Goal: Find specific page/section

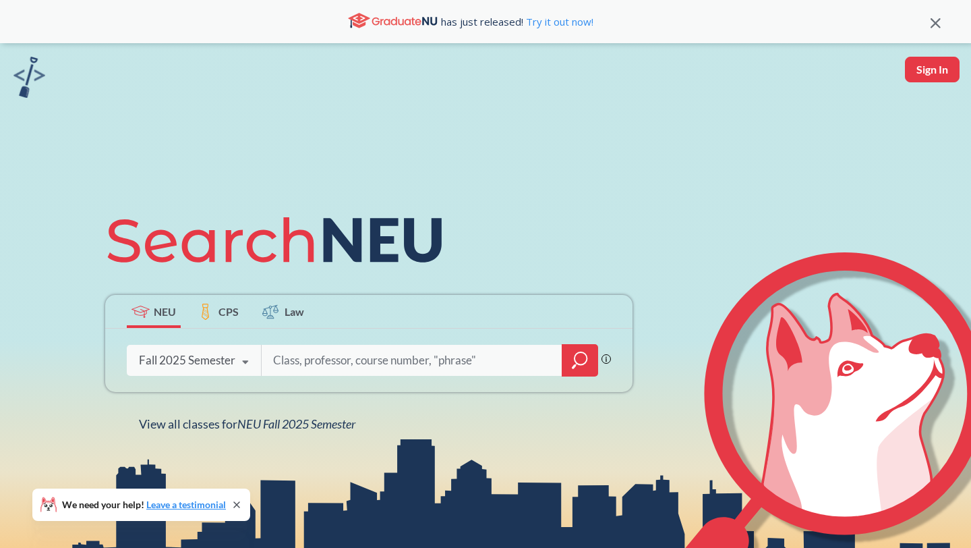
click at [229, 355] on div "Fall 2025 Semester" at bounding box center [187, 360] width 96 height 15
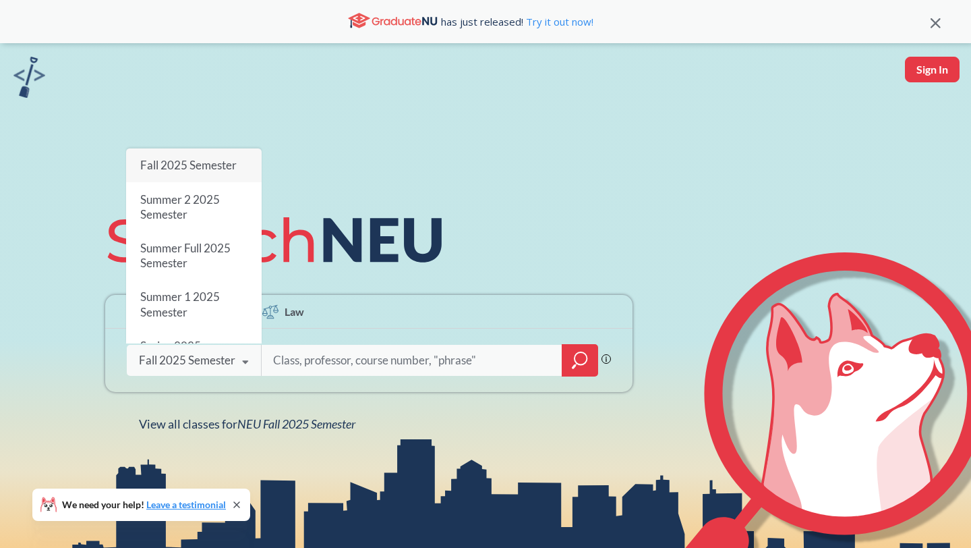
click at [229, 355] on div "Fall 2025 Semester" at bounding box center [187, 360] width 96 height 15
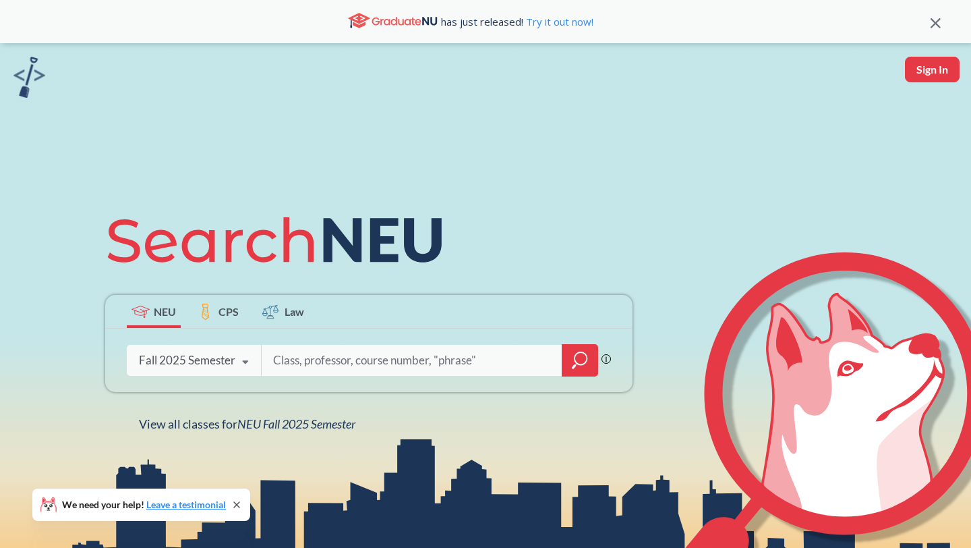
click at [364, 366] on input "search" at bounding box center [412, 360] width 281 height 28
type input "p"
type input "saiph"
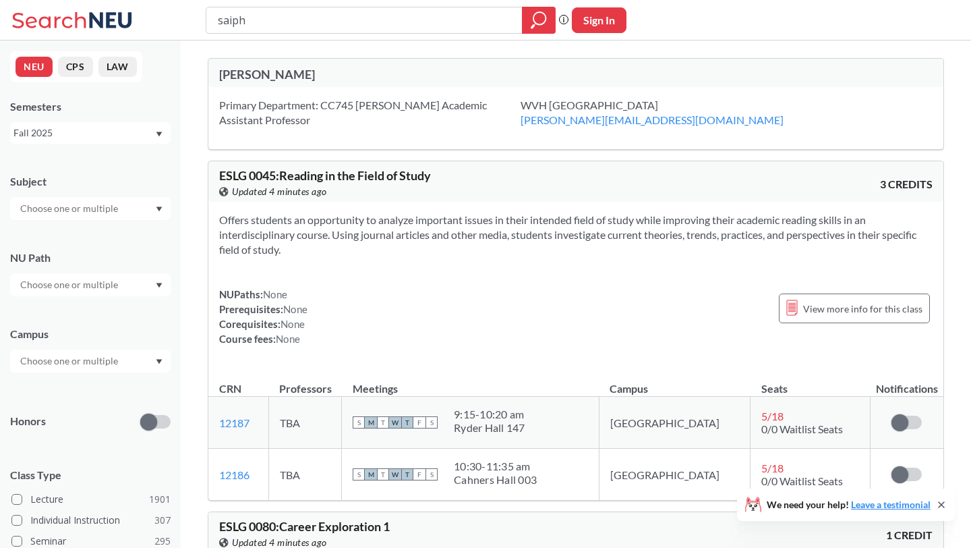
click at [86, 24] on icon at bounding box center [49, 19] width 74 height 16
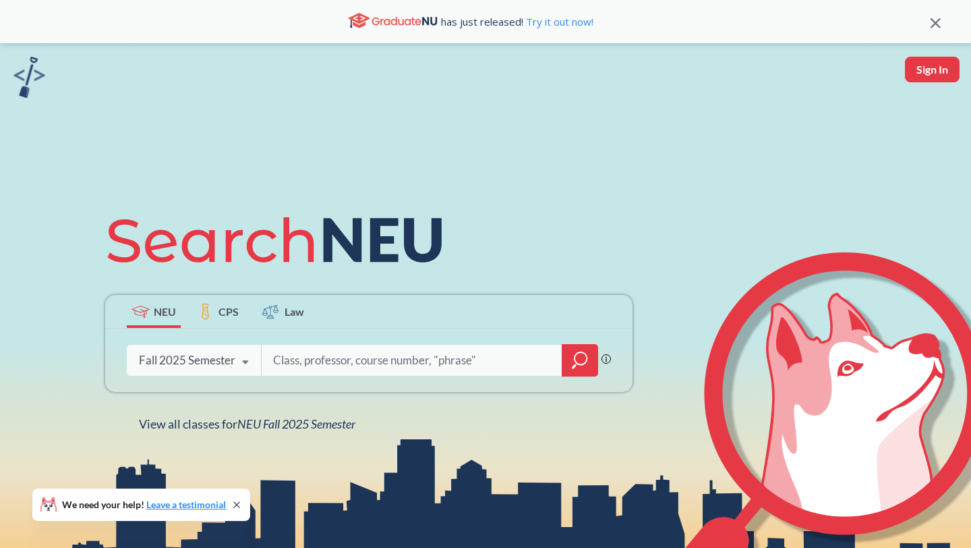
click at [24, 73] on img at bounding box center [29, 77] width 32 height 41
click at [355, 422] on span "NEU Fall 2025 Semester" at bounding box center [296, 423] width 118 height 15
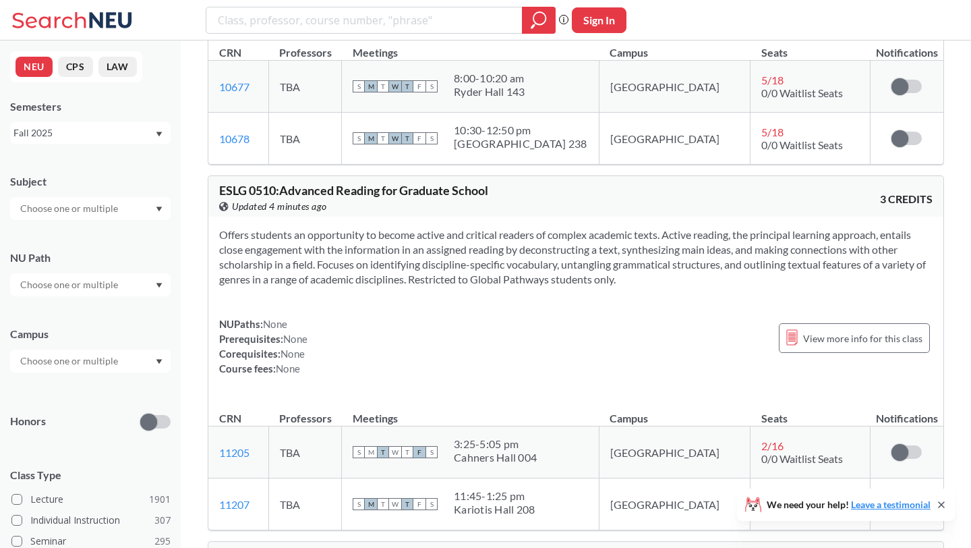
scroll to position [2822, 0]
